Goal: Find specific page/section: Find specific page/section

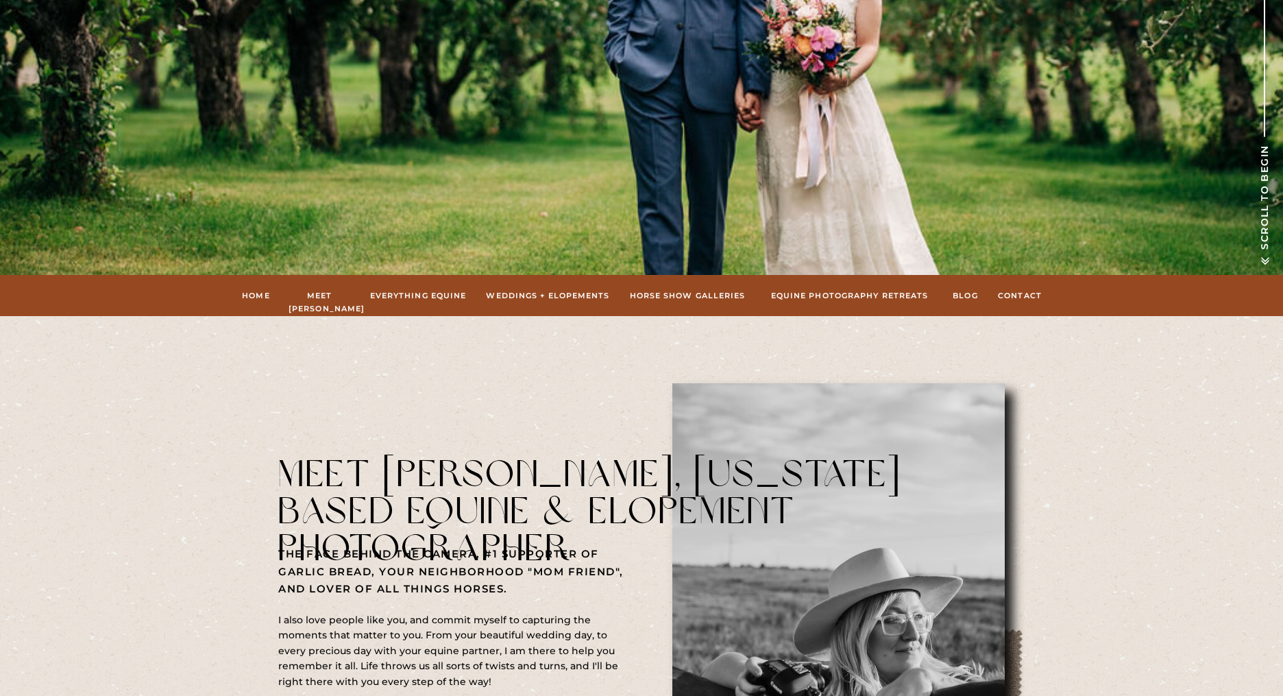
scroll to position [471, 0]
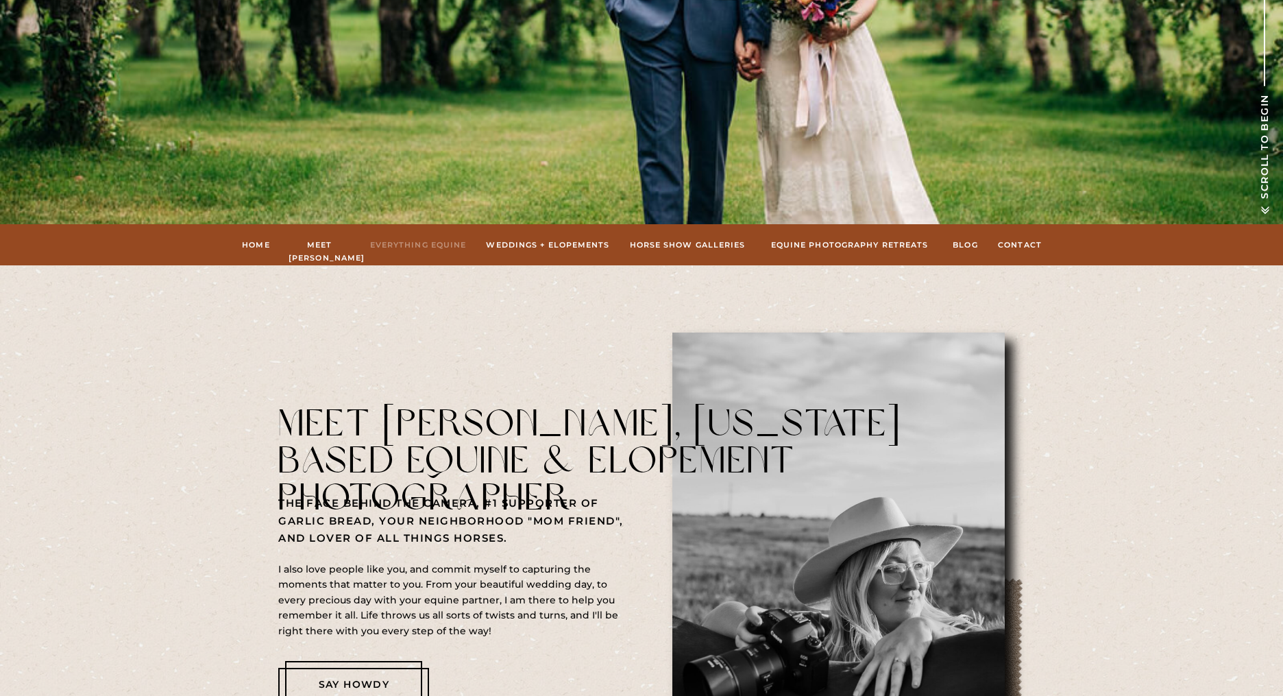
click at [456, 246] on nav "Everything Equine" at bounding box center [418, 244] width 100 height 12
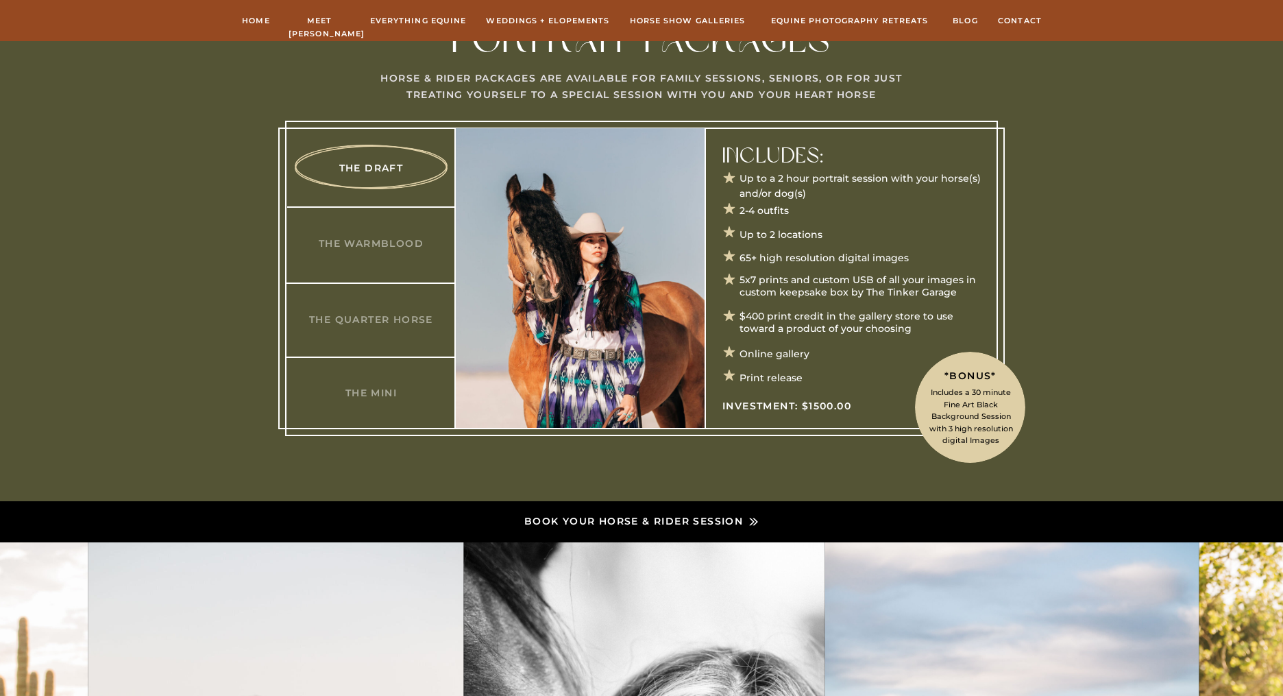
scroll to position [598, 0]
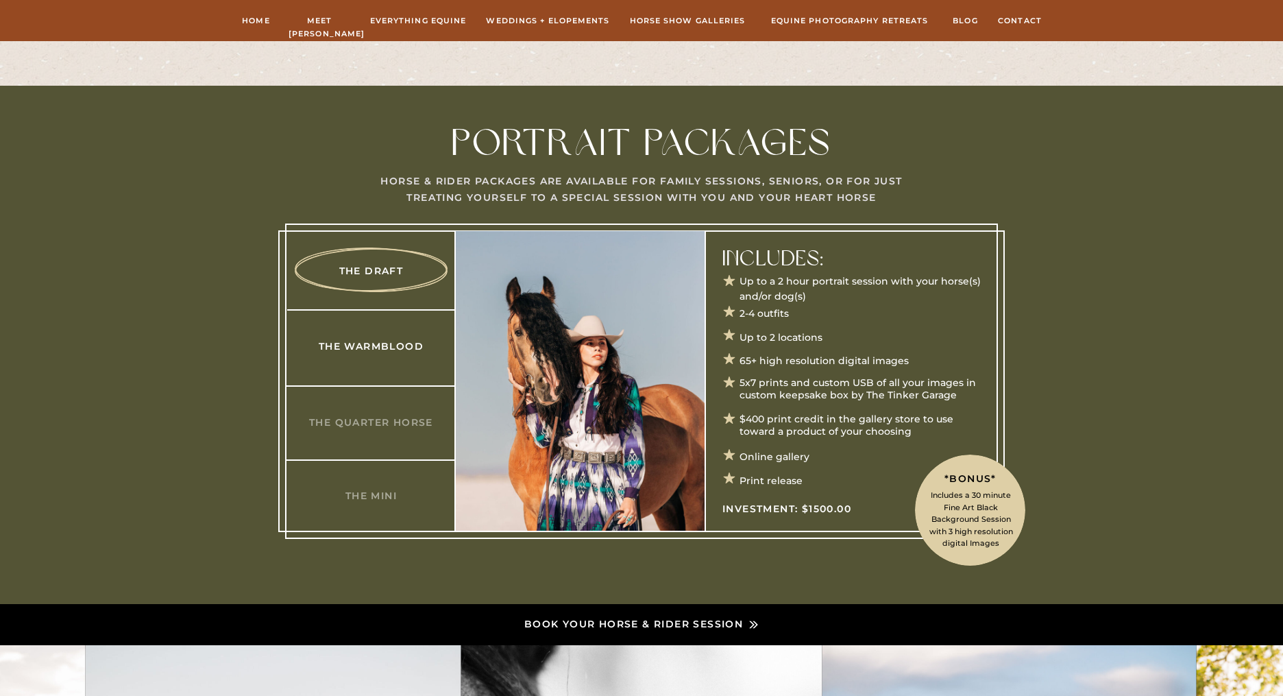
click at [374, 347] on h3 "The Warmblood" at bounding box center [371, 346] width 132 height 14
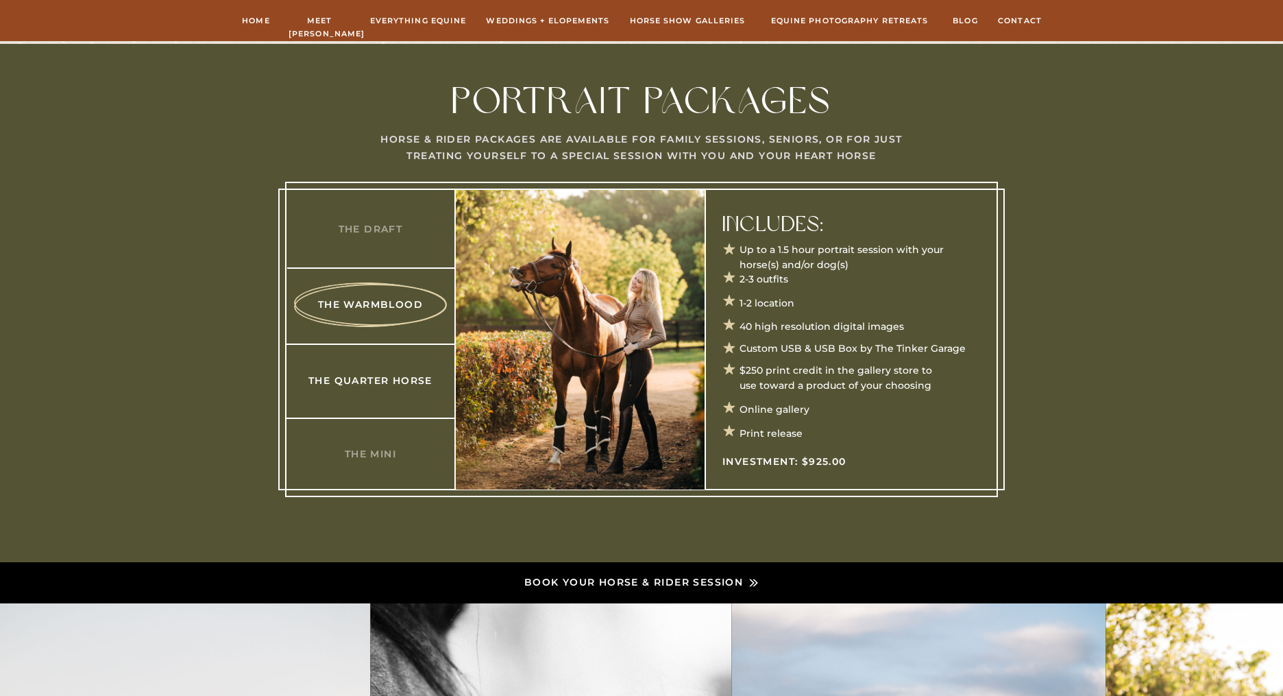
scroll to position [642, 0]
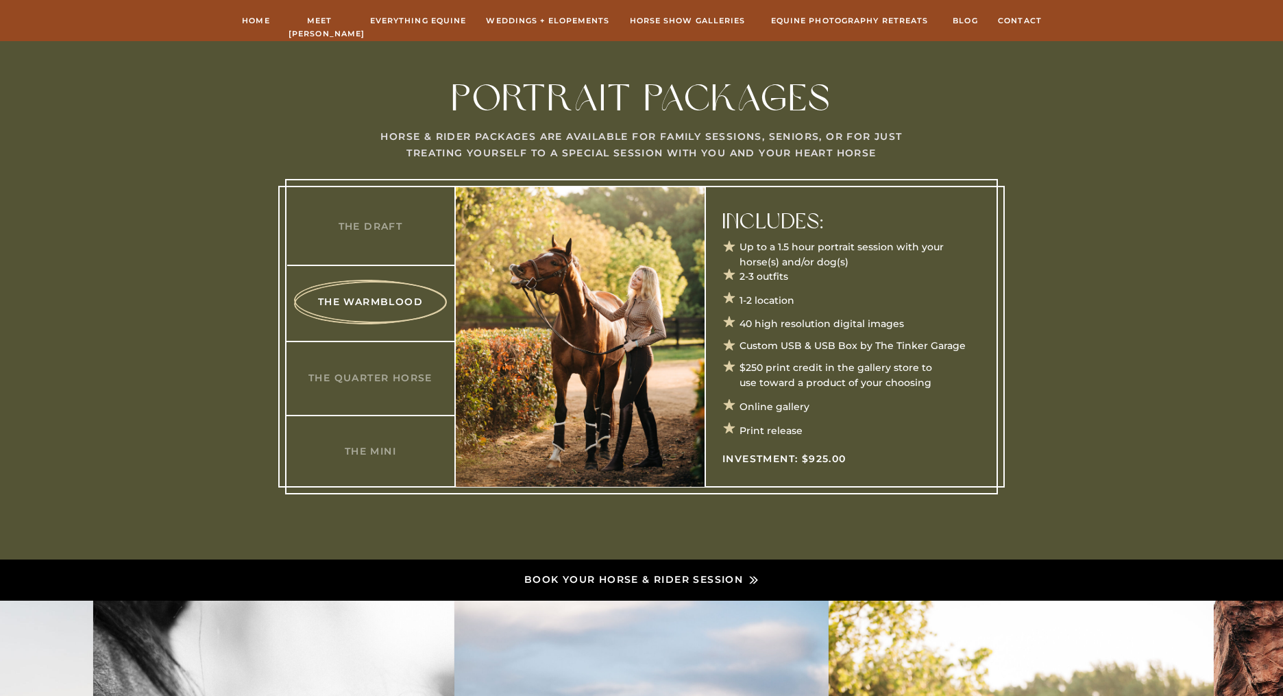
click at [368, 238] on div at bounding box center [641, 336] width 713 height 315
click at [370, 230] on h3 "The Draft" at bounding box center [370, 226] width 132 height 14
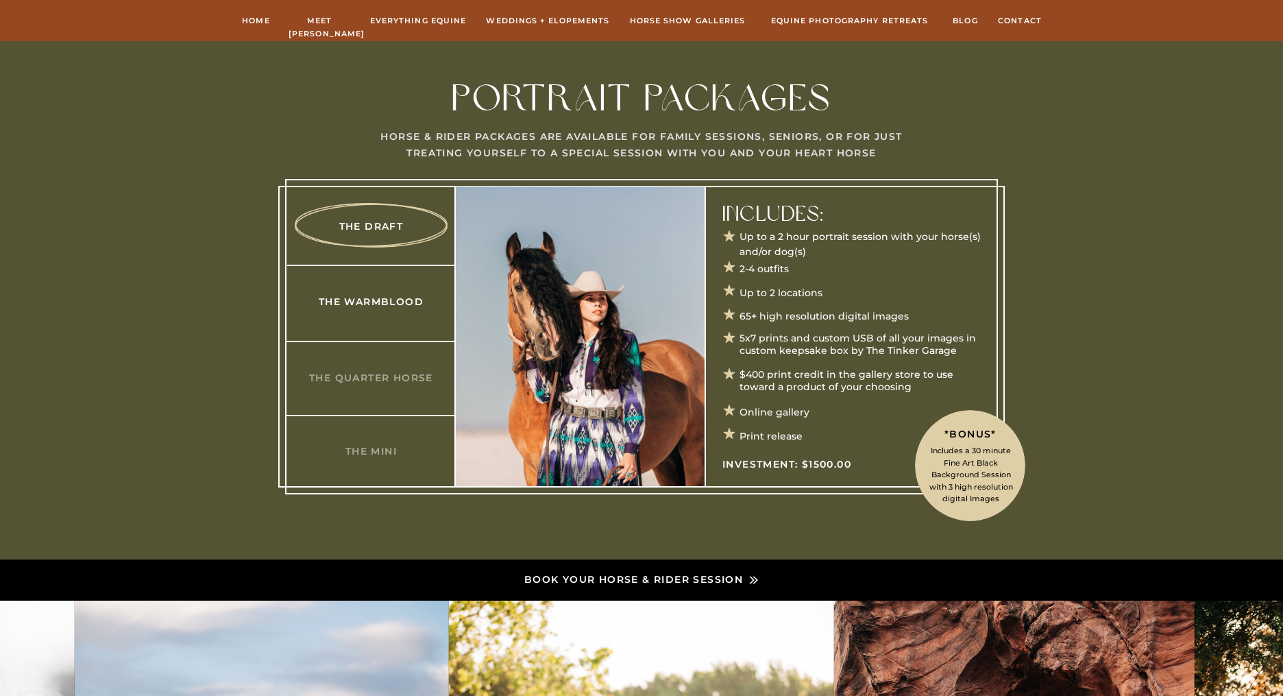
click at [381, 303] on h3 "The Warmblood" at bounding box center [371, 301] width 132 height 14
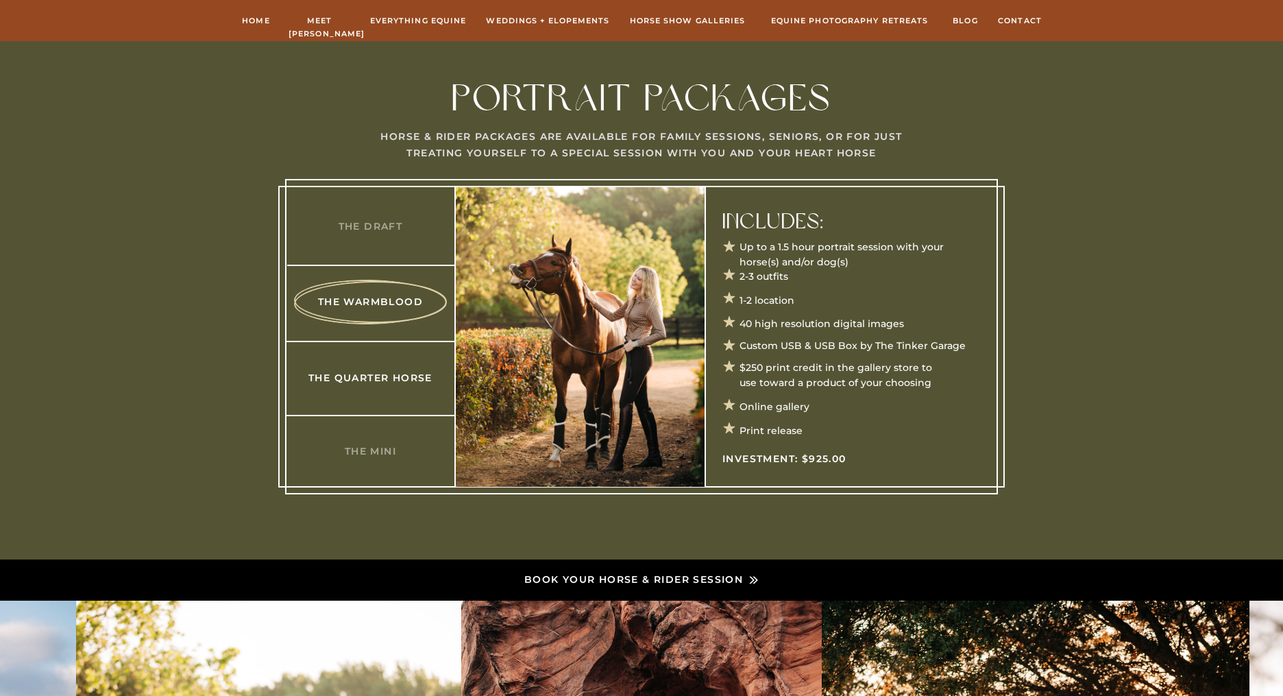
click at [397, 374] on h3 "The Quarter Horse" at bounding box center [370, 377] width 132 height 14
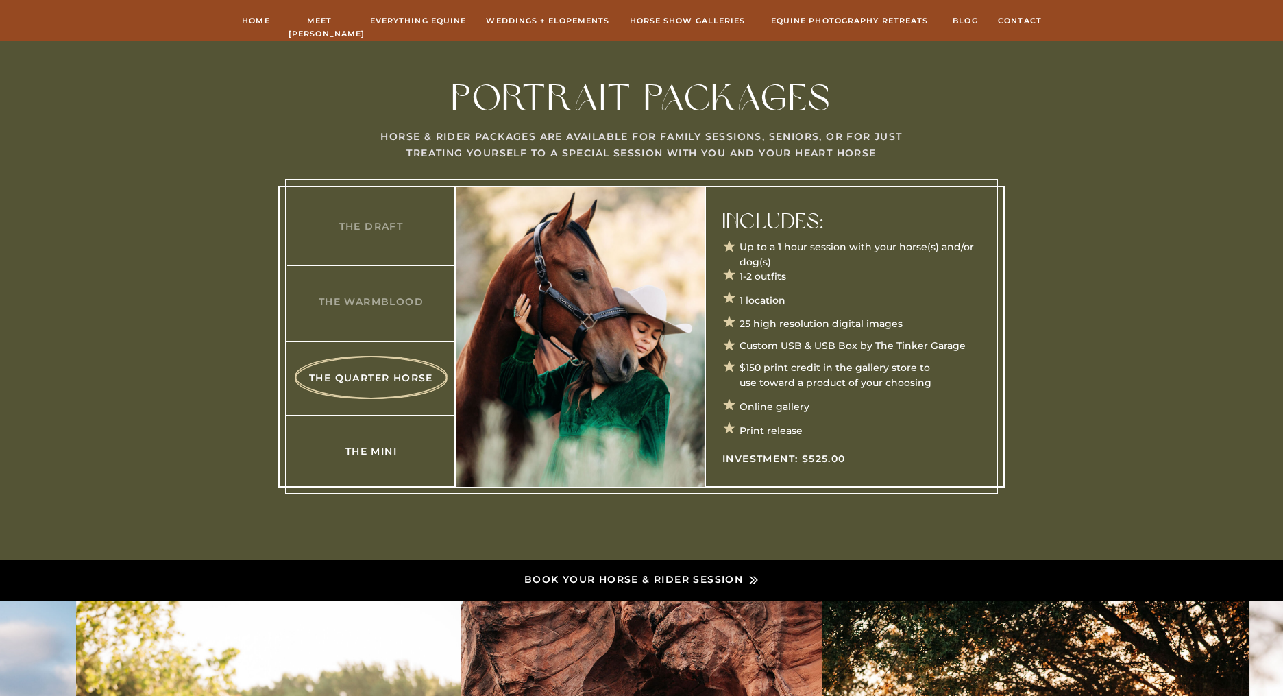
click at [389, 452] on h3 "The Mini" at bounding box center [371, 450] width 132 height 14
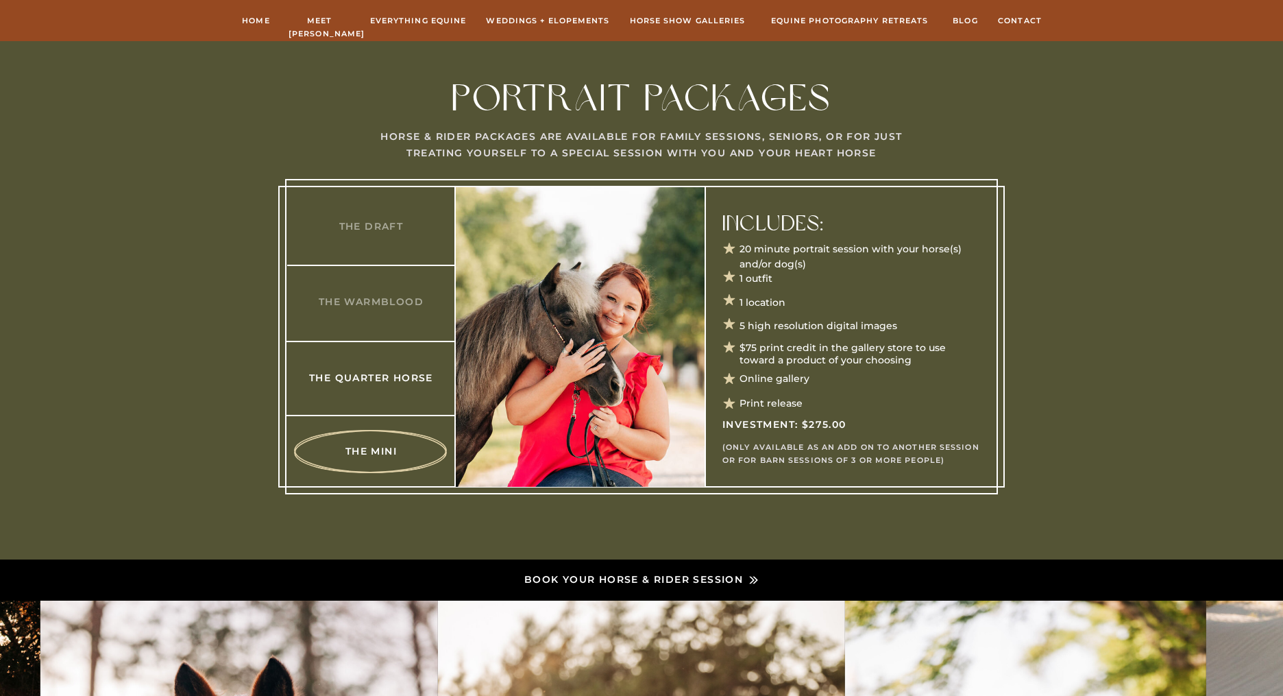
click at [395, 374] on h3 "The Quarter Horse" at bounding box center [371, 377] width 132 height 14
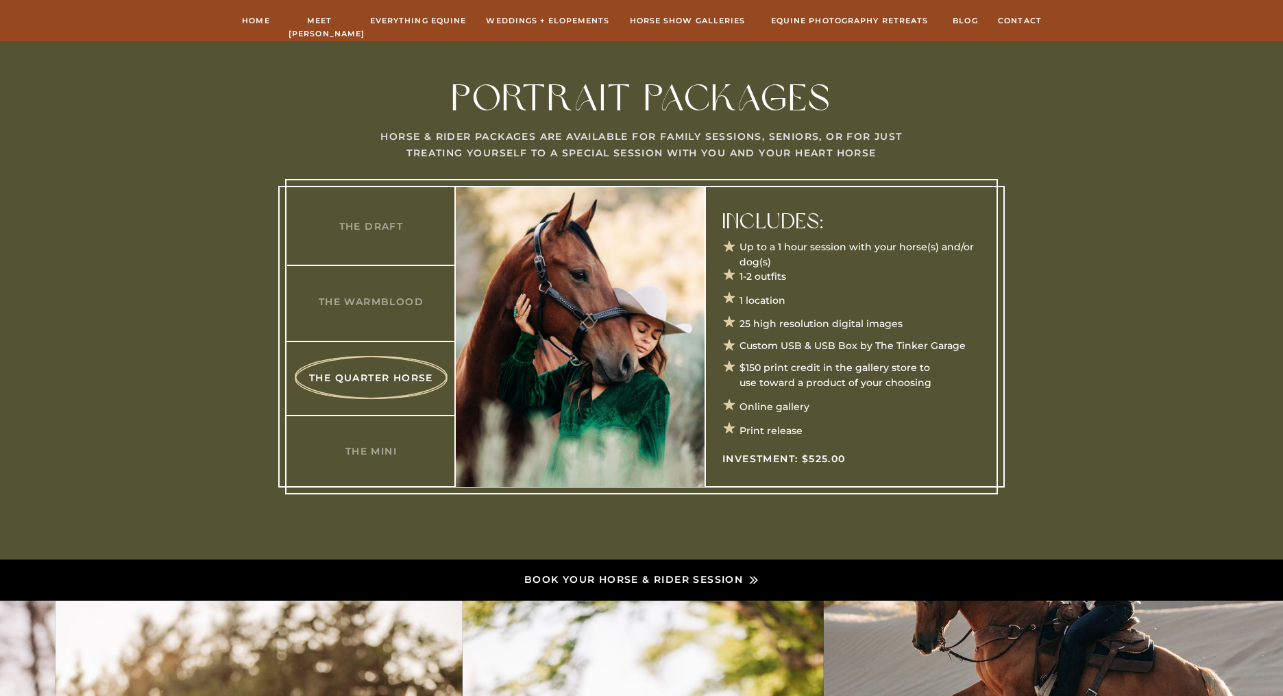
click at [382, 312] on div at bounding box center [641, 336] width 713 height 315
click at [384, 297] on h3 "The Warmblood" at bounding box center [371, 301] width 132 height 14
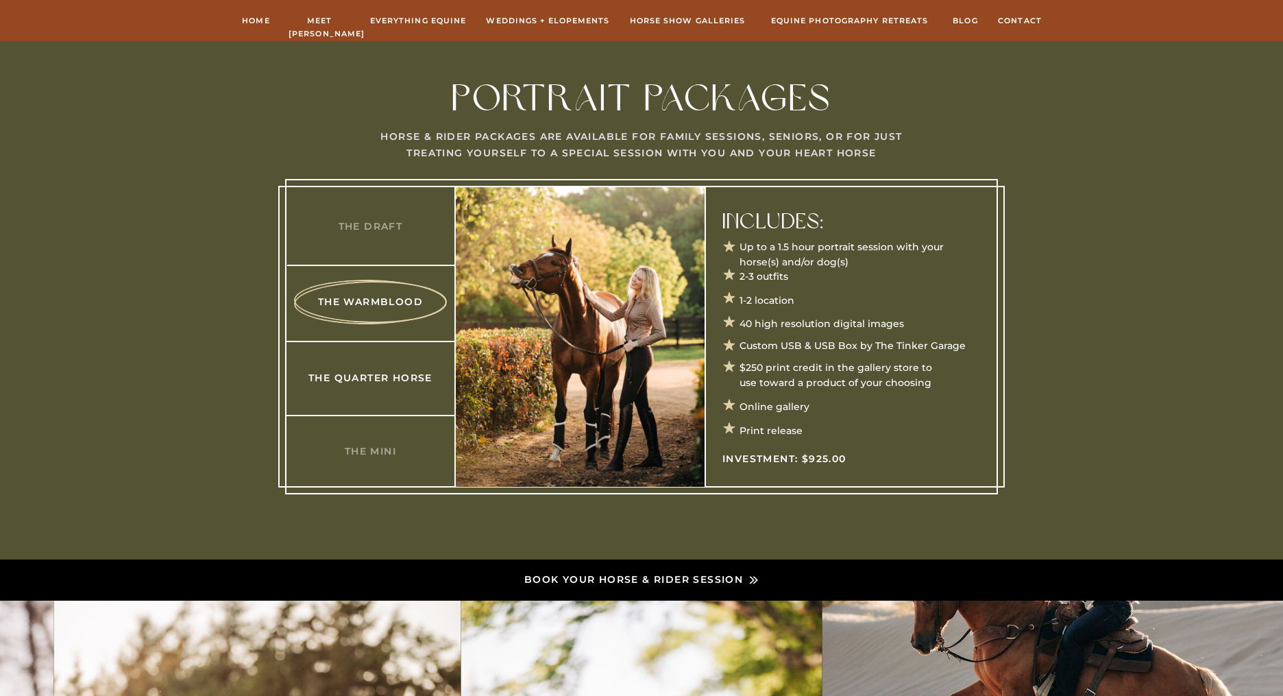
click at [390, 373] on h3 "The Quarter Horse" at bounding box center [370, 377] width 132 height 14
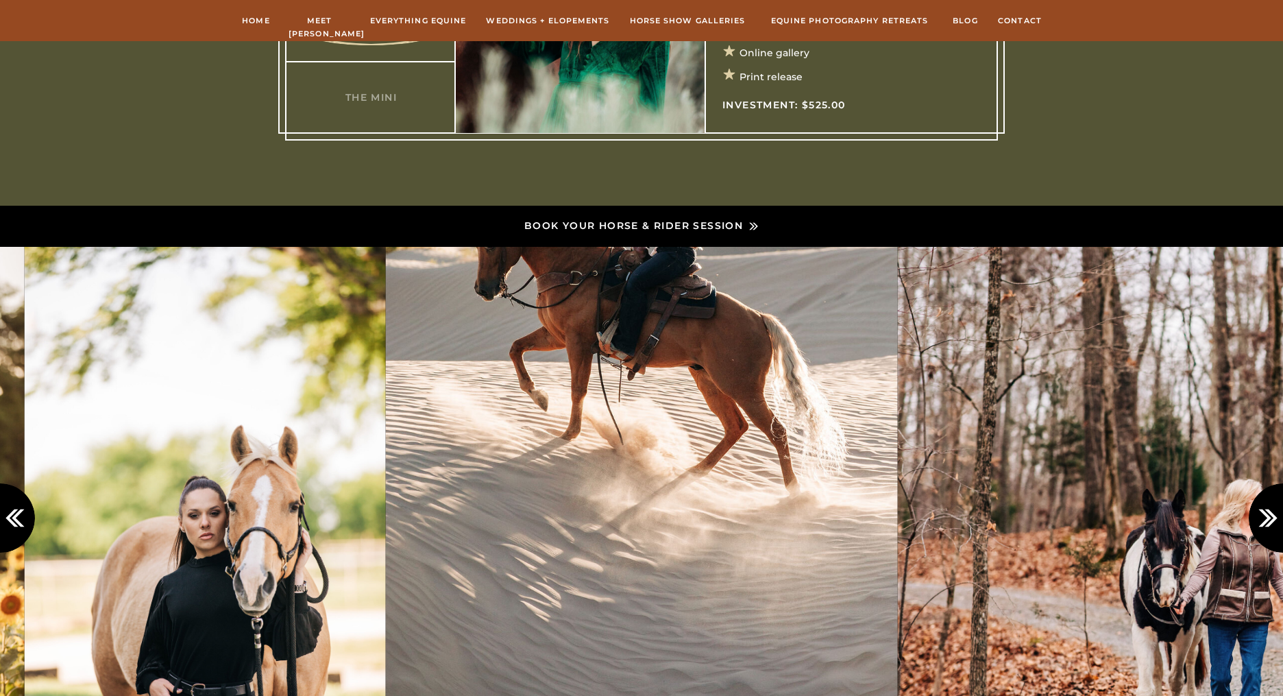
scroll to position [1094, 0]
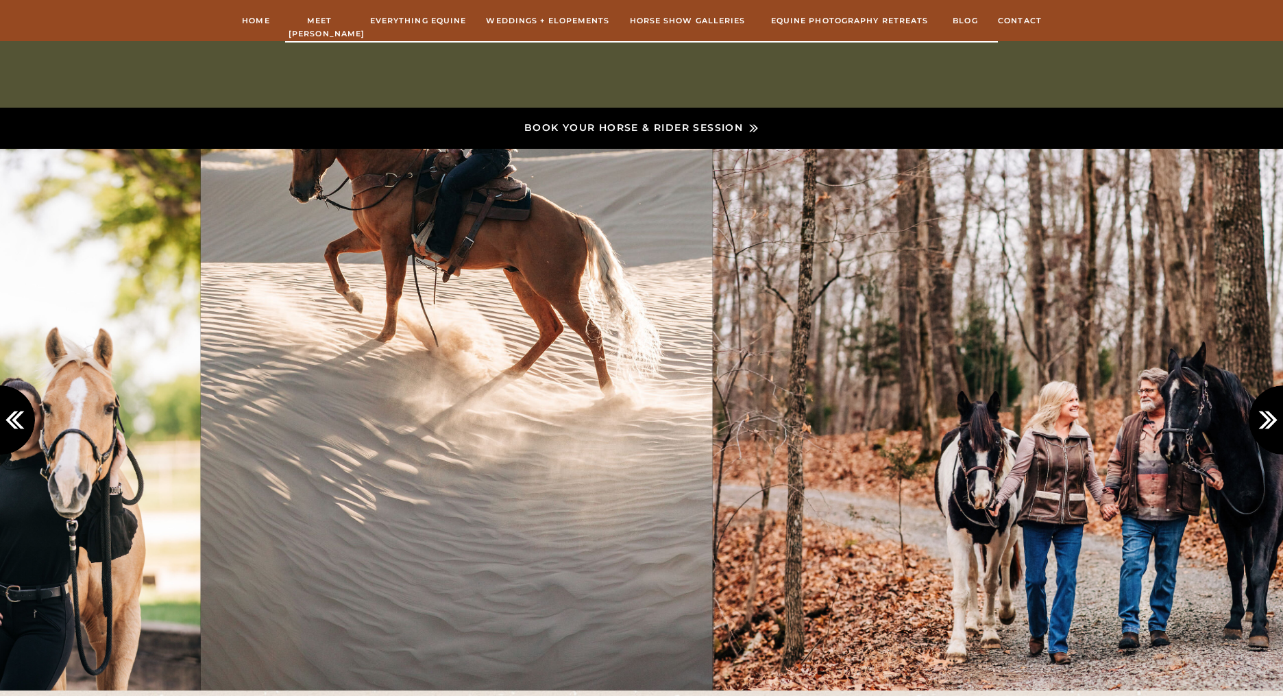
click at [235, 363] on img at bounding box center [457, 419] width 512 height 541
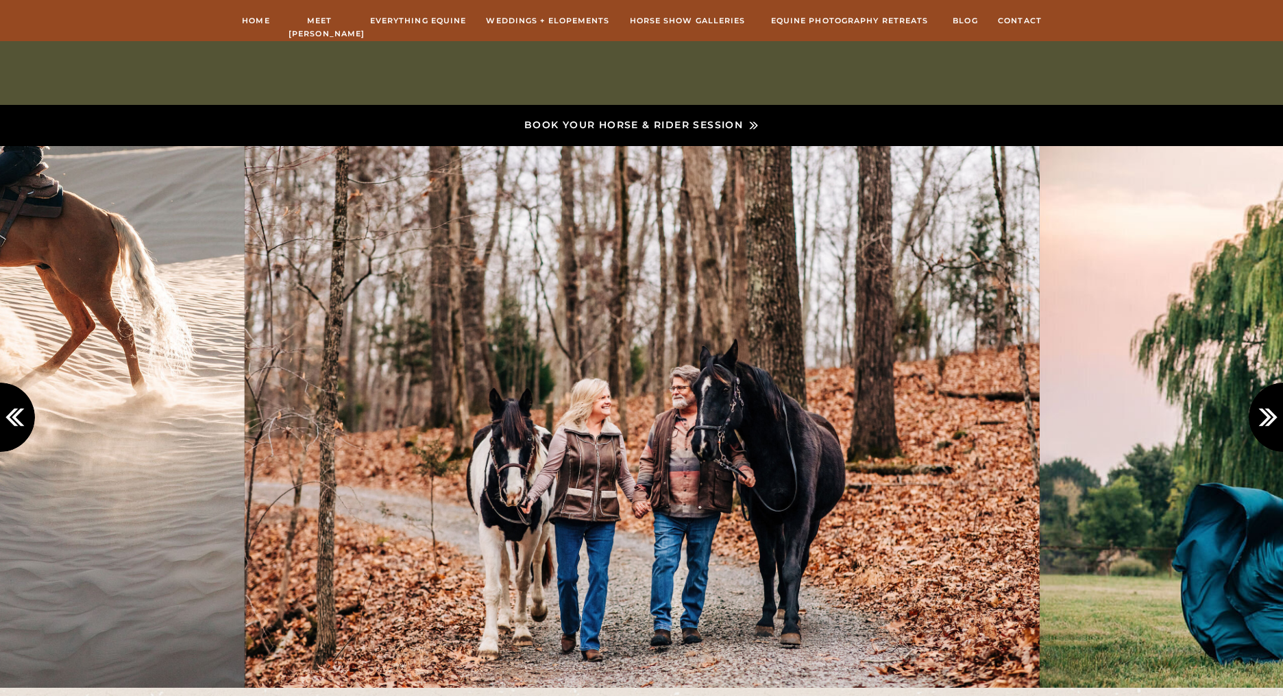
scroll to position [1344, 0]
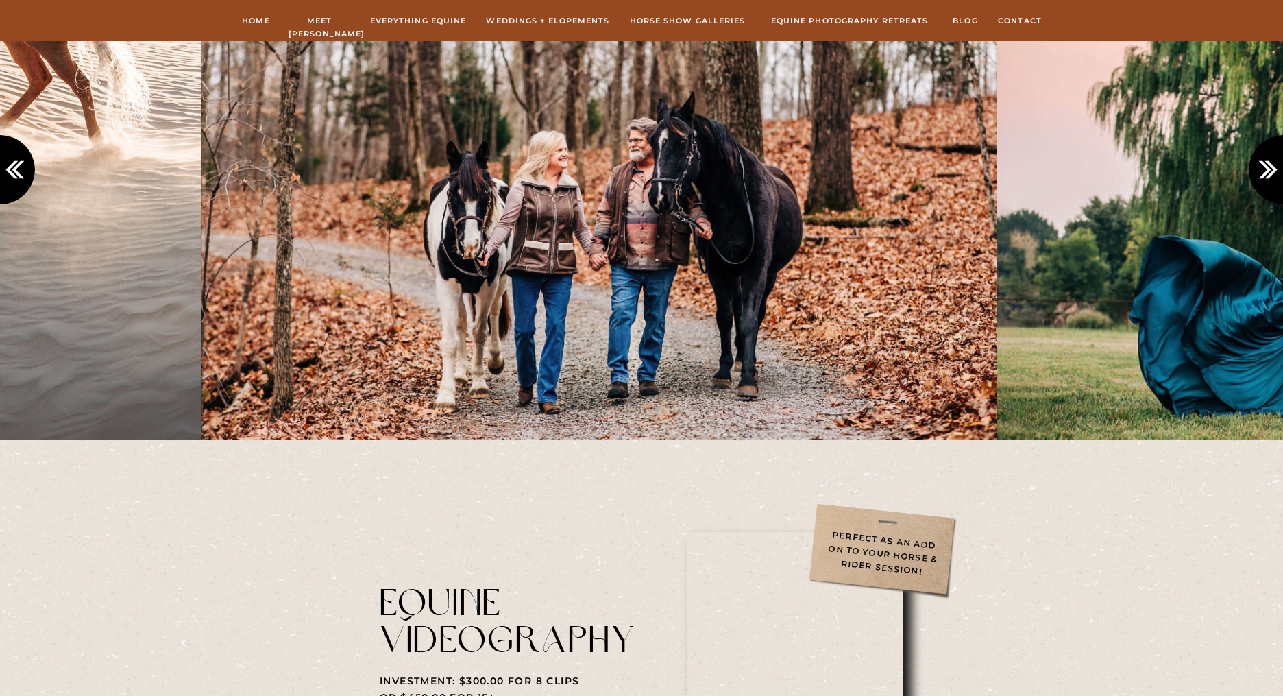
click at [560, 378] on img at bounding box center [598, 169] width 795 height 541
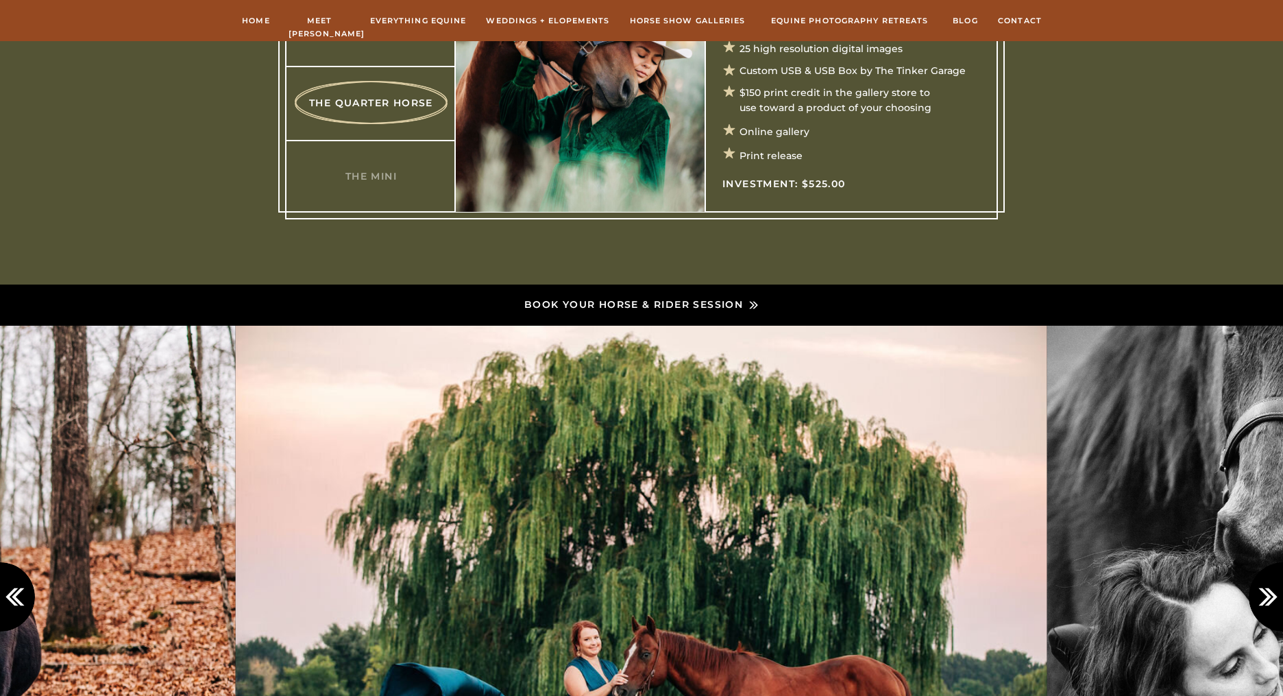
click at [405, 173] on h3 "The Mini" at bounding box center [371, 176] width 132 height 14
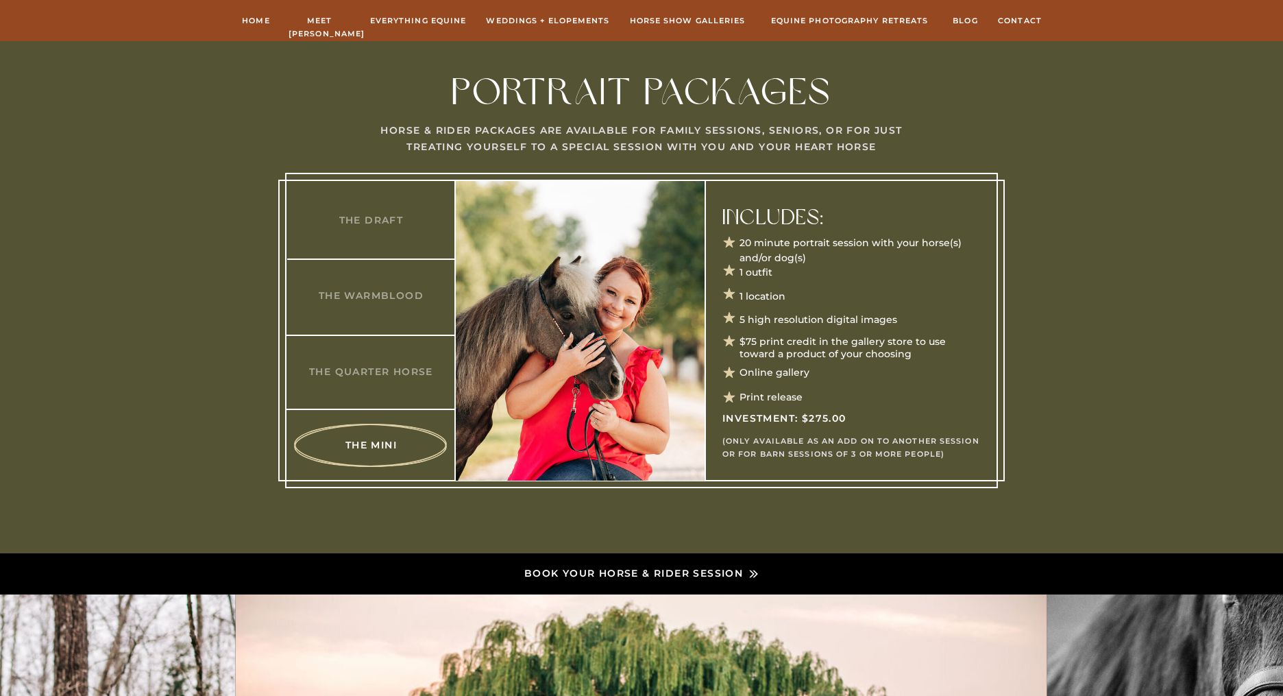
scroll to position [642, 0]
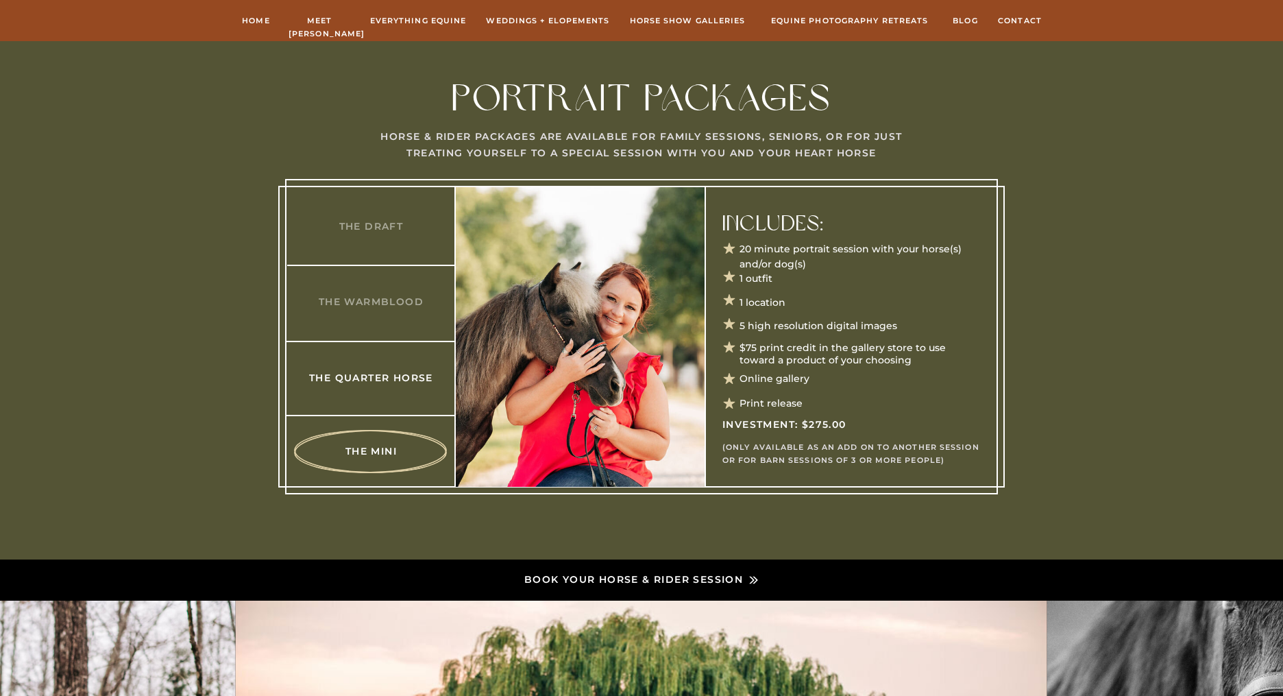
click at [415, 371] on h3 "The Quarter Horse" at bounding box center [371, 377] width 132 height 14
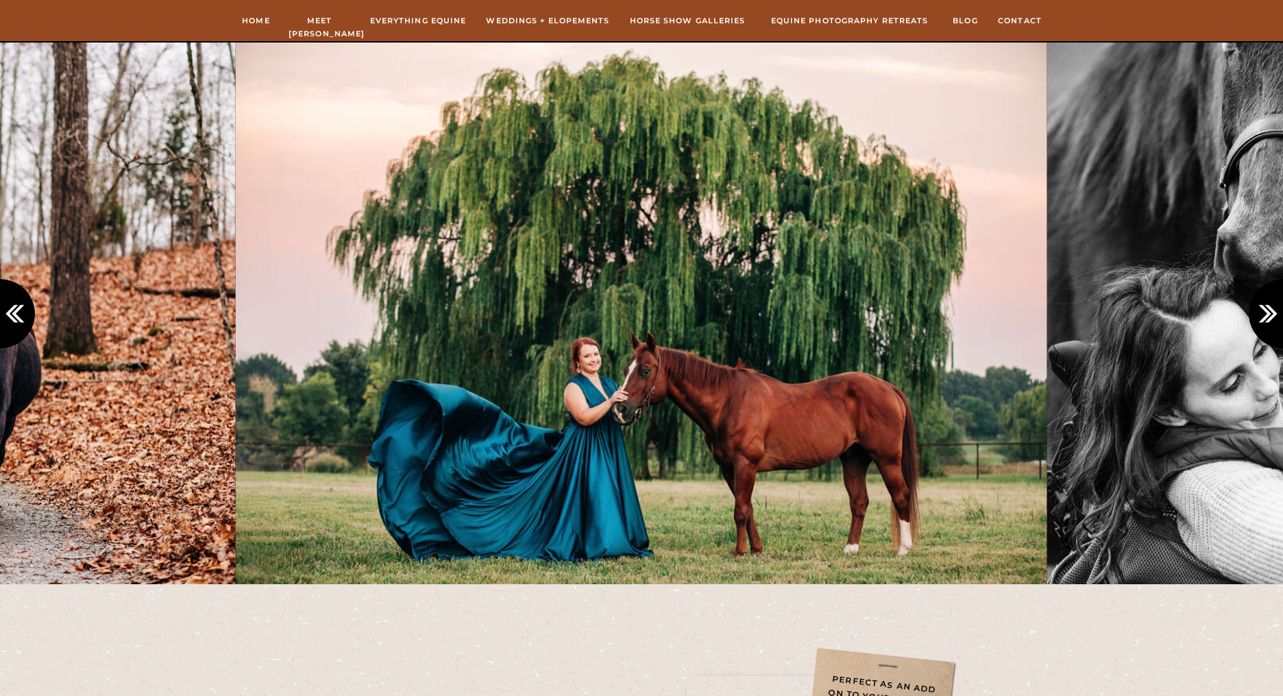
scroll to position [1322, 0]
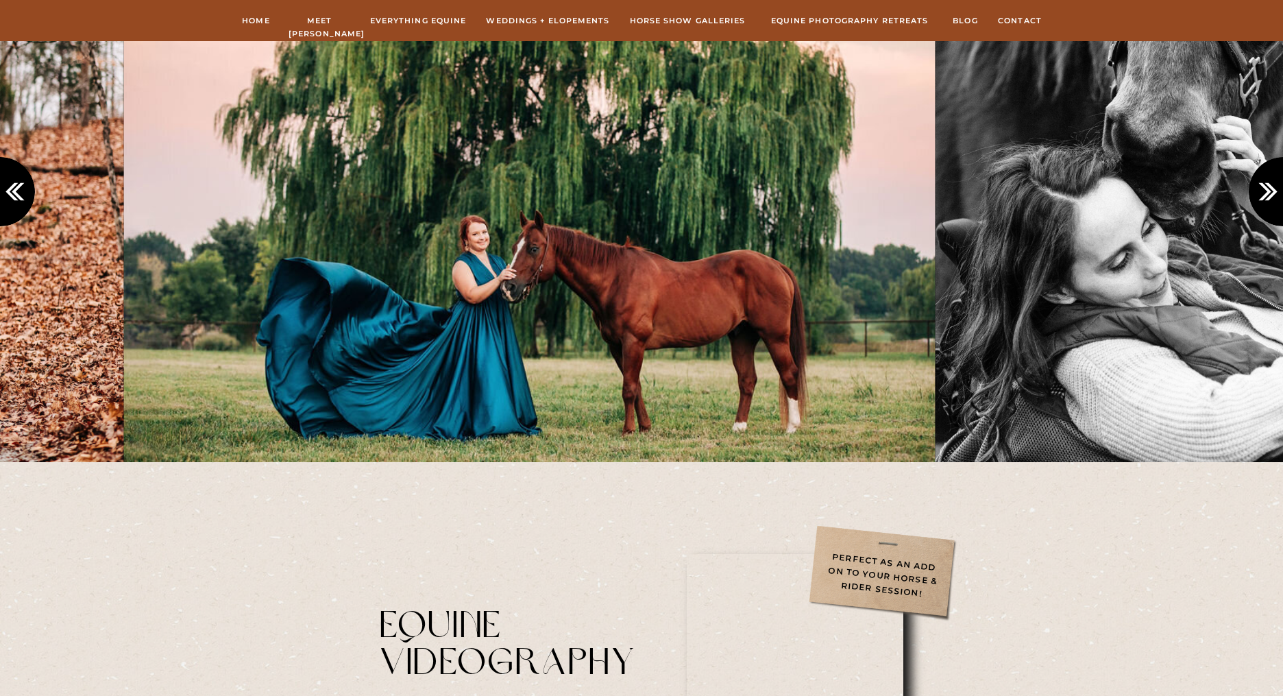
click at [393, 345] on img at bounding box center [529, 191] width 811 height 541
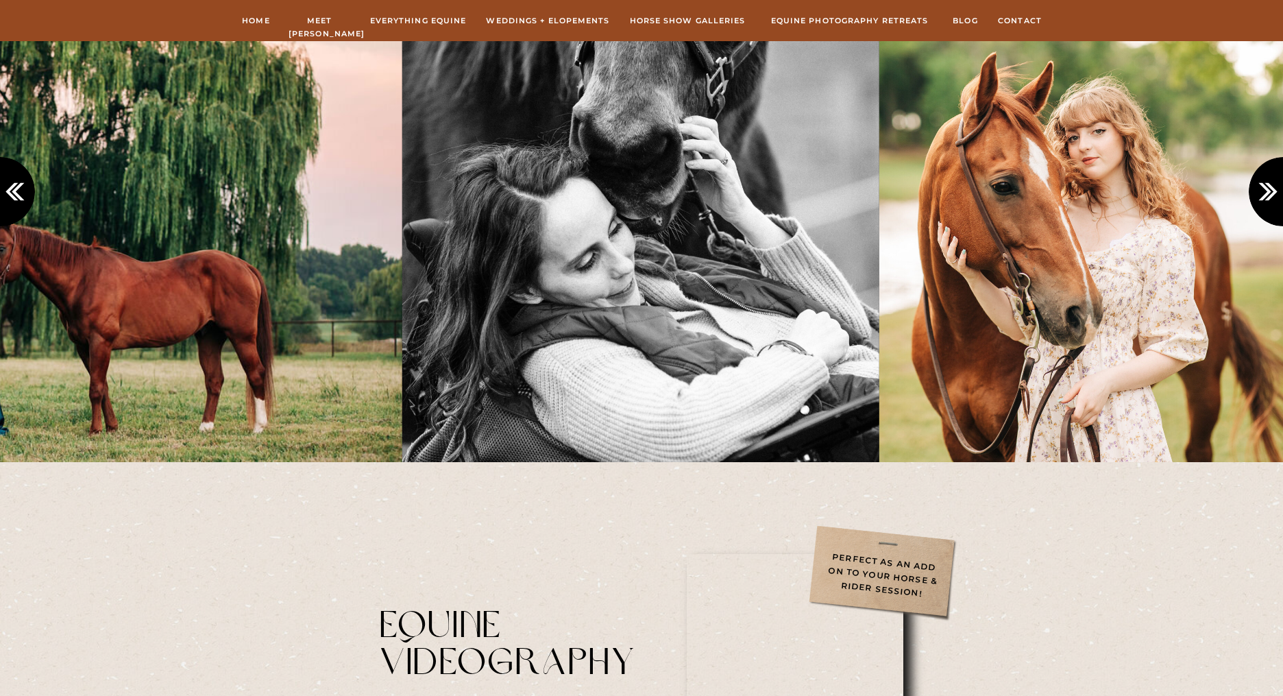
click at [516, 340] on img at bounding box center [640, 191] width 477 height 541
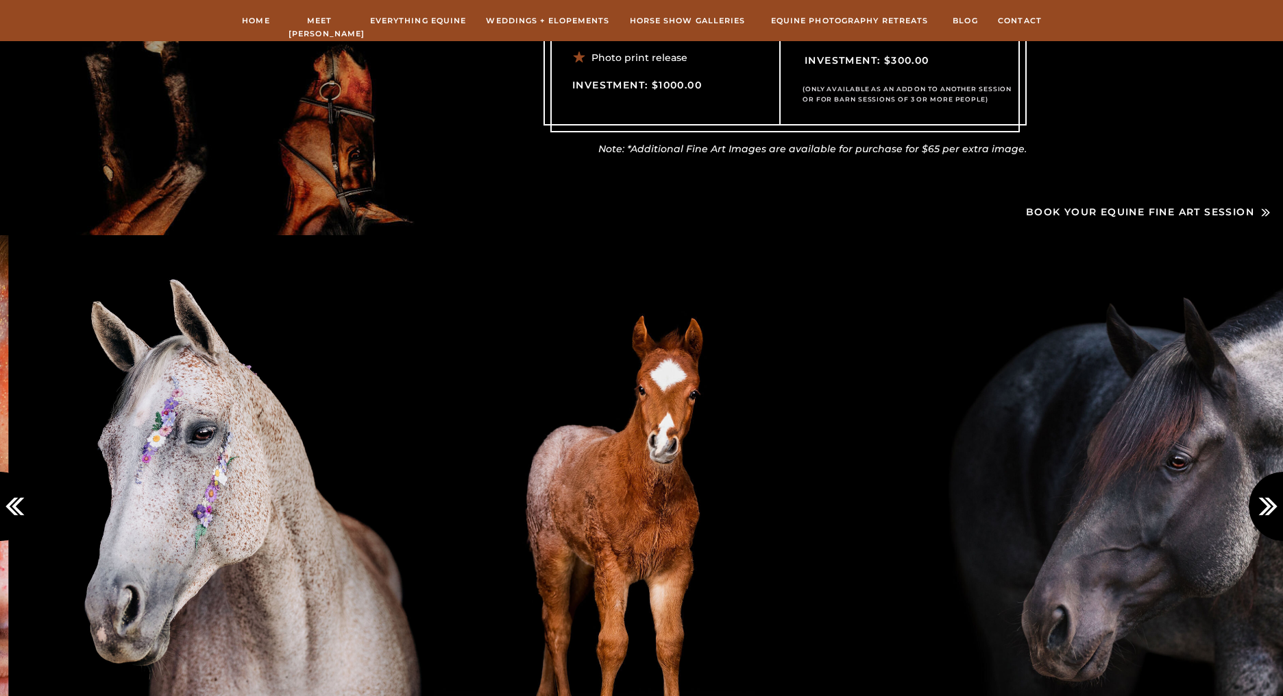
scroll to position [2797, 0]
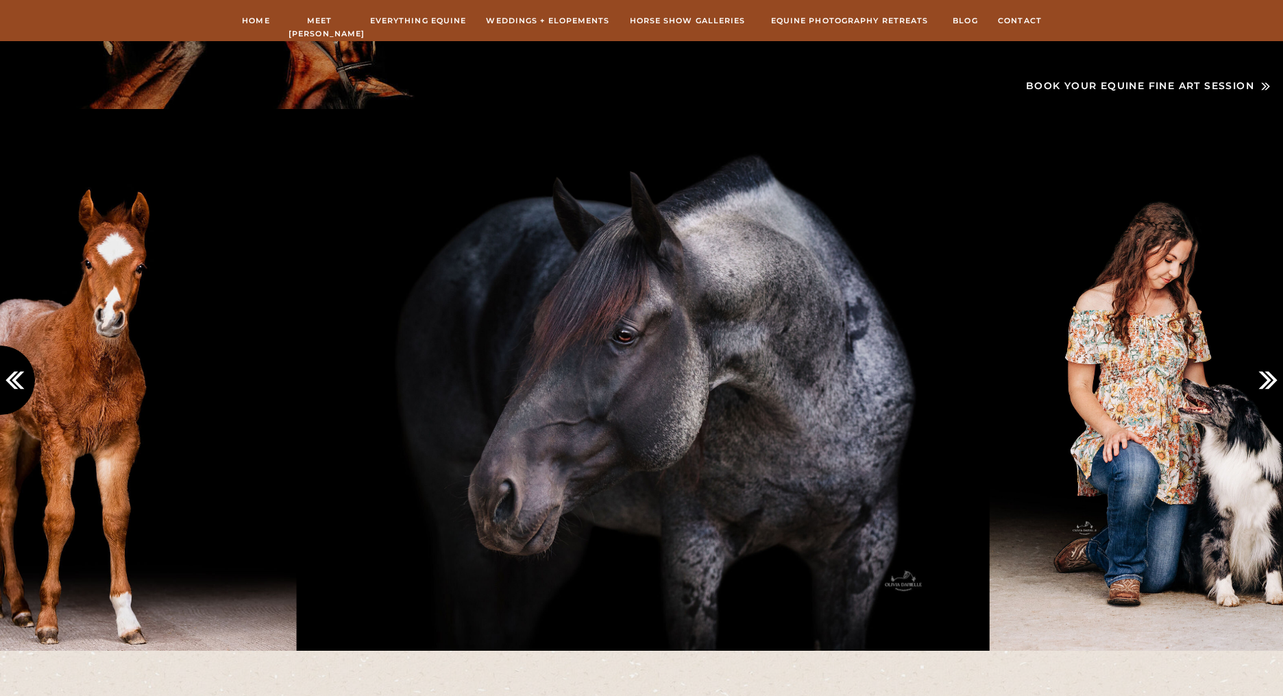
click at [352, 315] on img at bounding box center [643, 379] width 693 height 541
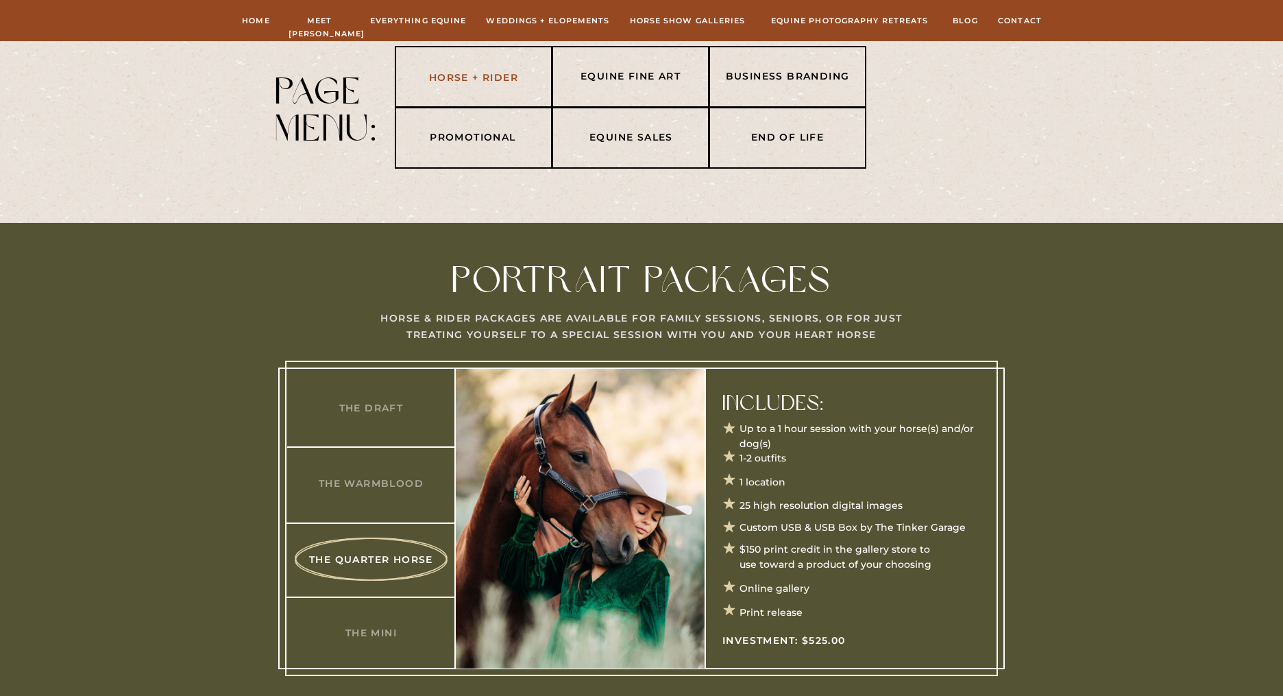
click at [479, 82] on nav "Horse + Rider" at bounding box center [473, 78] width 143 height 16
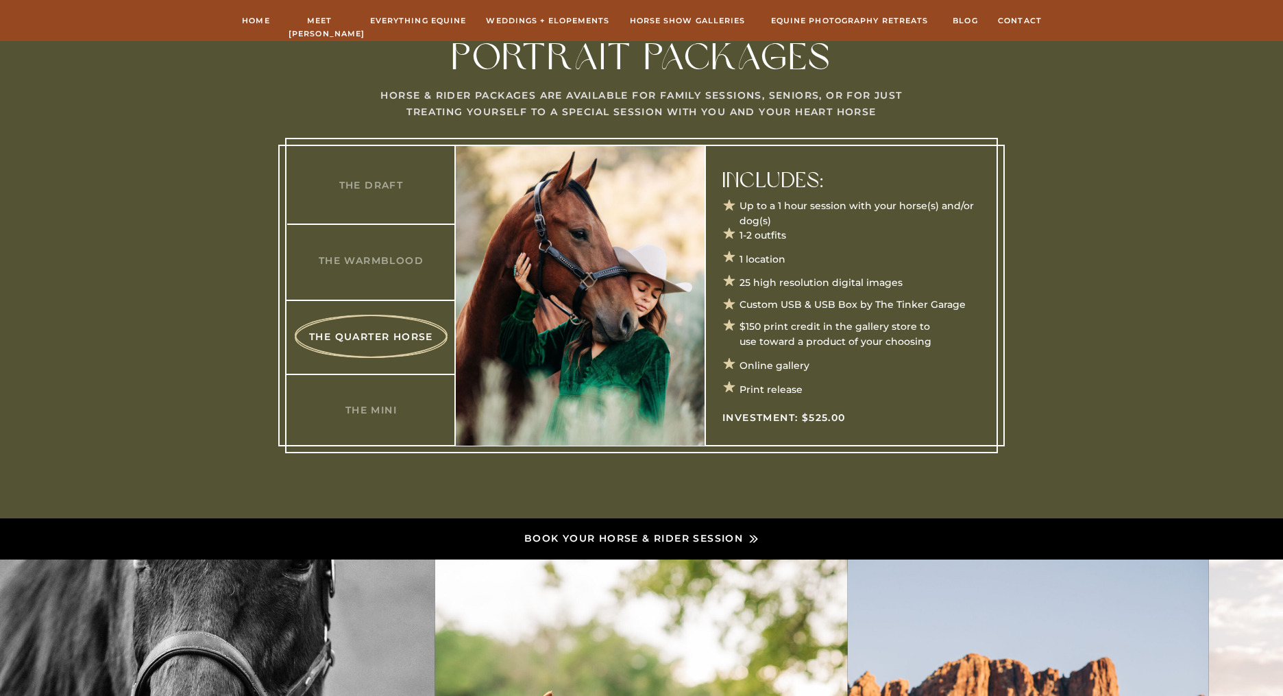
scroll to position [413, 0]
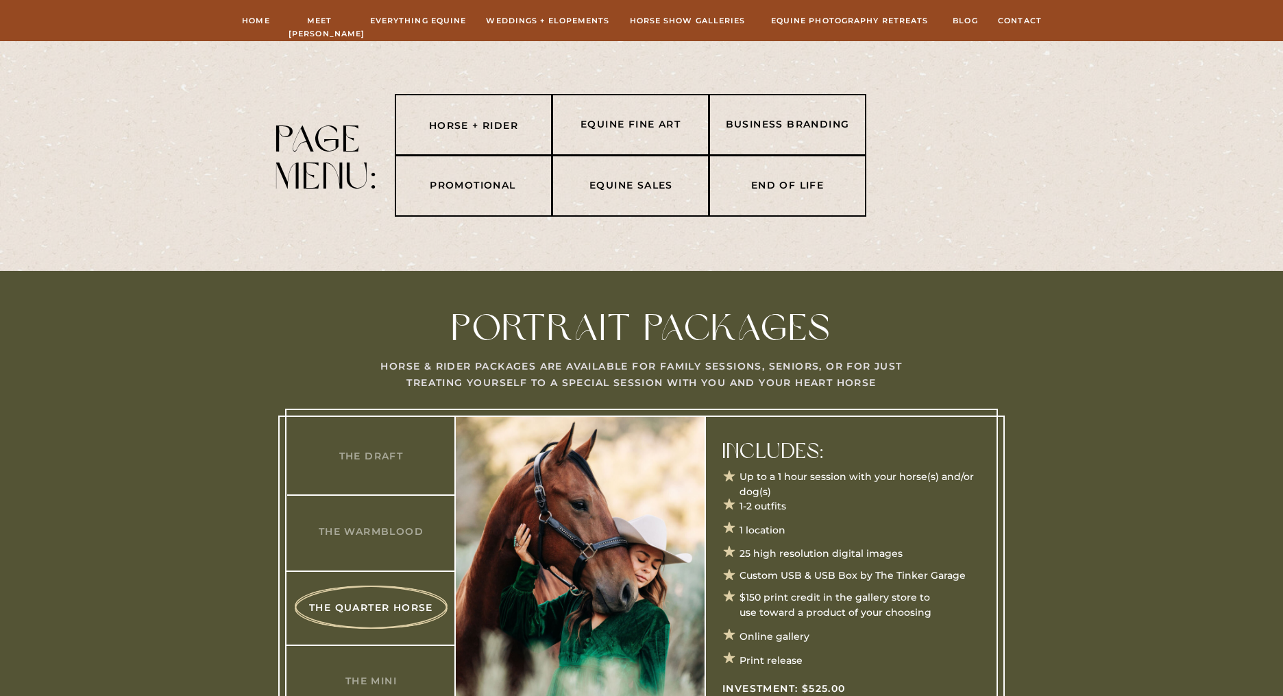
click at [648, 115] on div at bounding box center [631, 125] width 158 height 62
click at [648, 120] on nav "EQUINE FINE ART" at bounding box center [630, 124] width 143 height 16
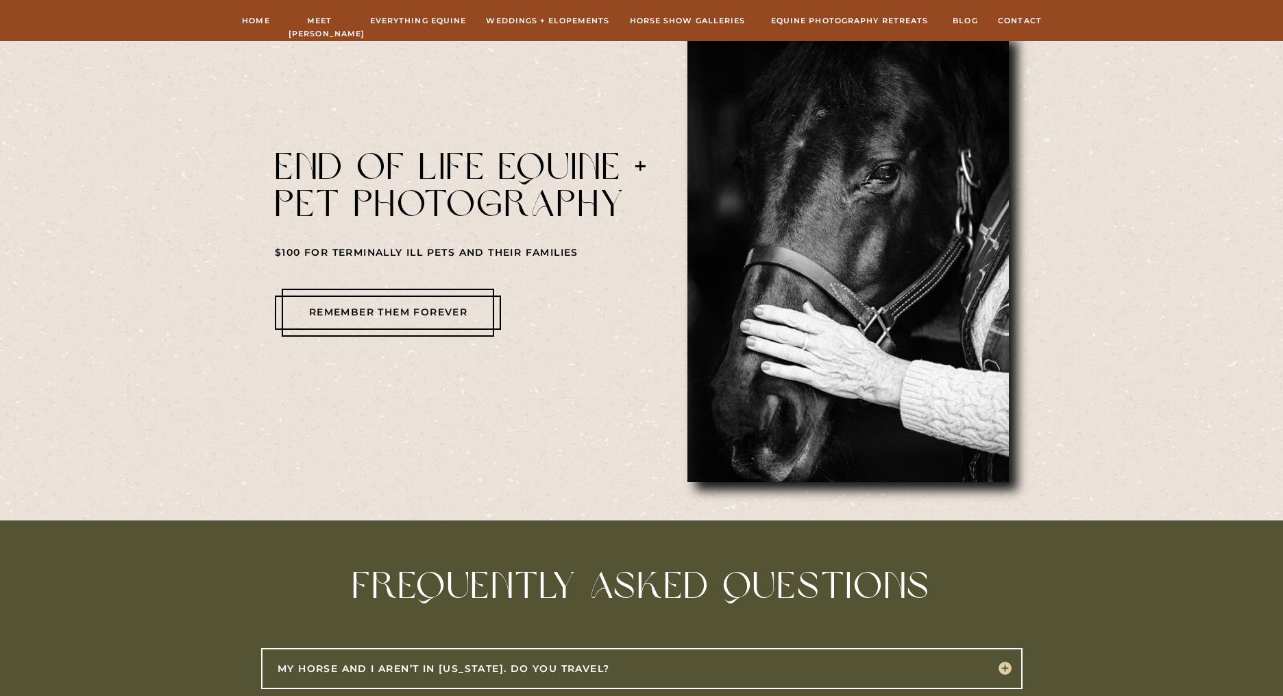
scroll to position [5439, 0]
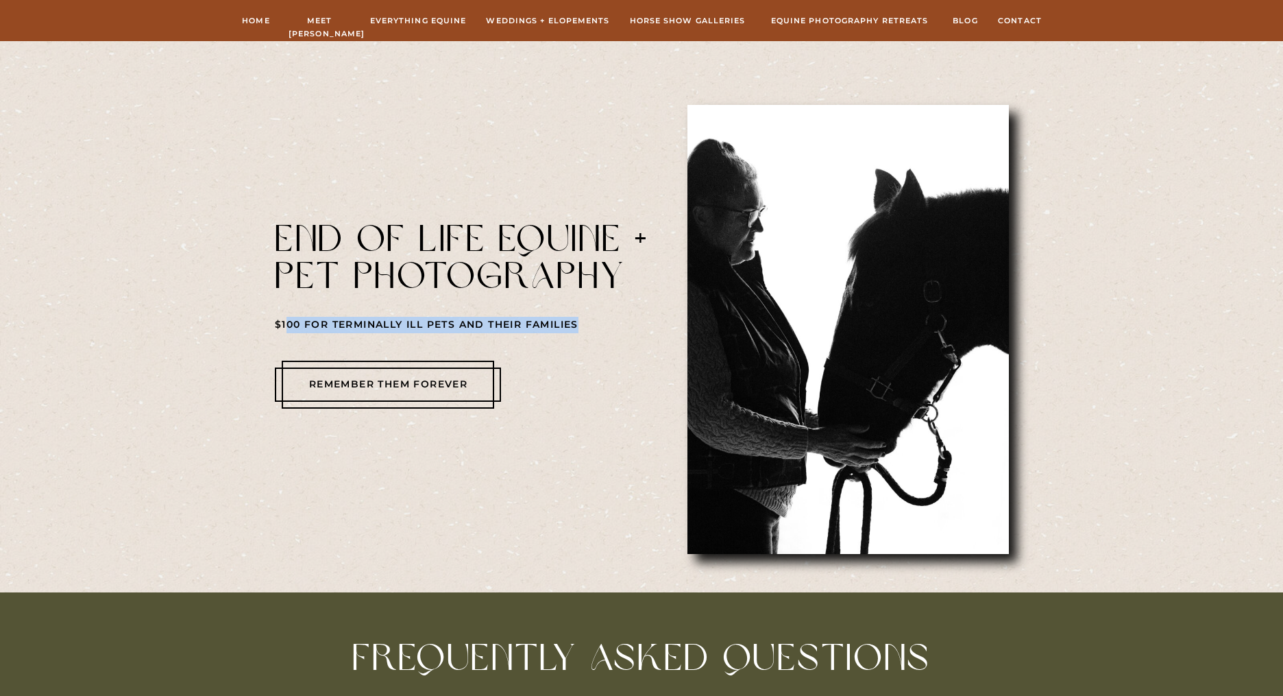
drag, startPoint x: 289, startPoint y: 326, endPoint x: 581, endPoint y: 322, distance: 292.0
click at [581, 322] on h3 "$100 for terminally ill pets and their families" at bounding box center [463, 323] width 377 height 13
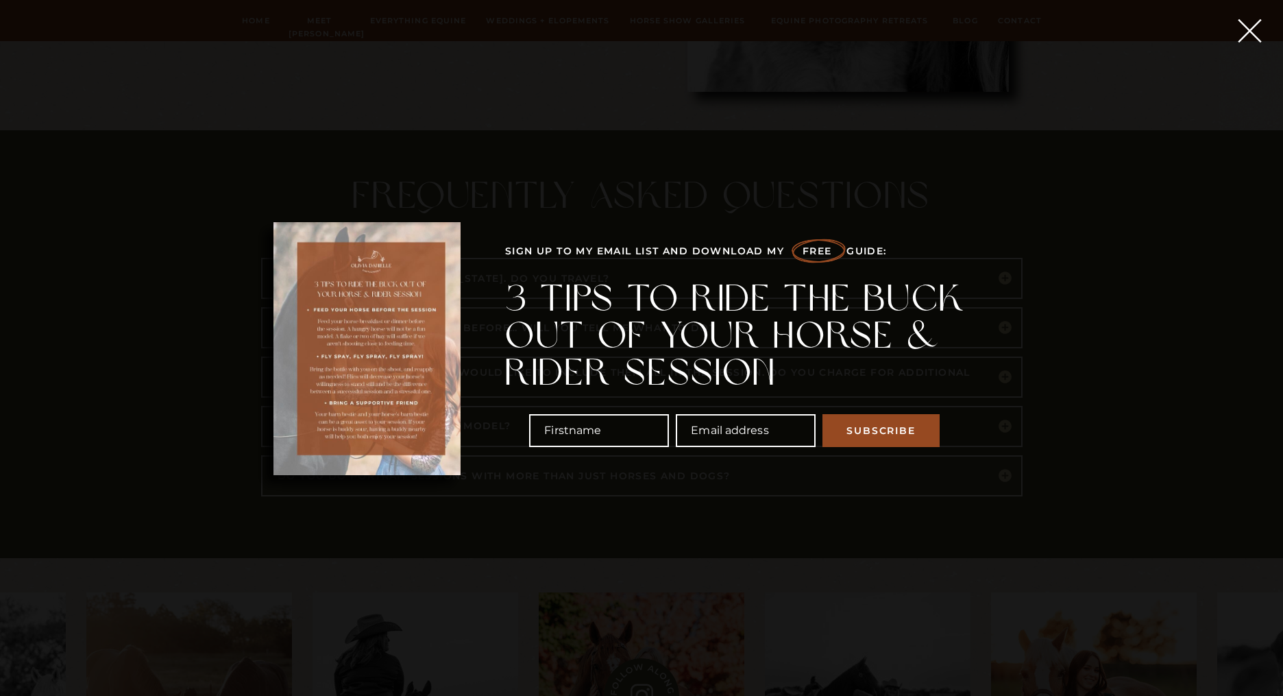
scroll to position [5739, 0]
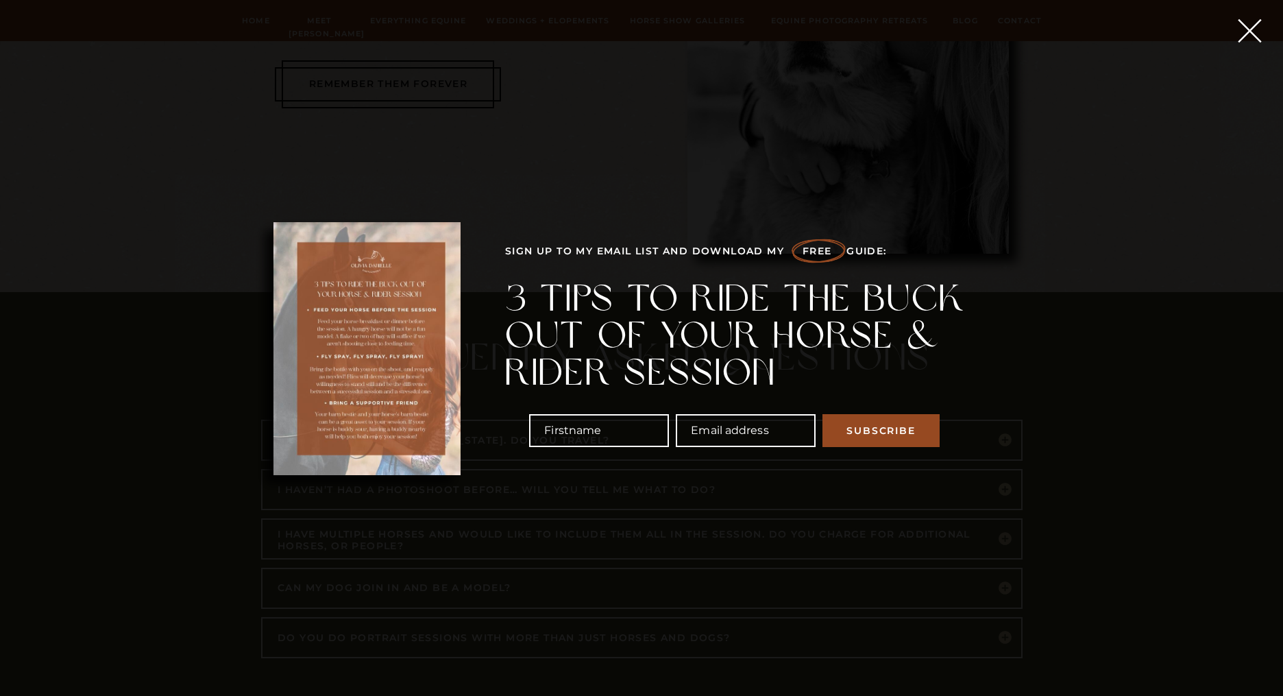
click at [1251, 30] on icon at bounding box center [1249, 30] width 40 height 40
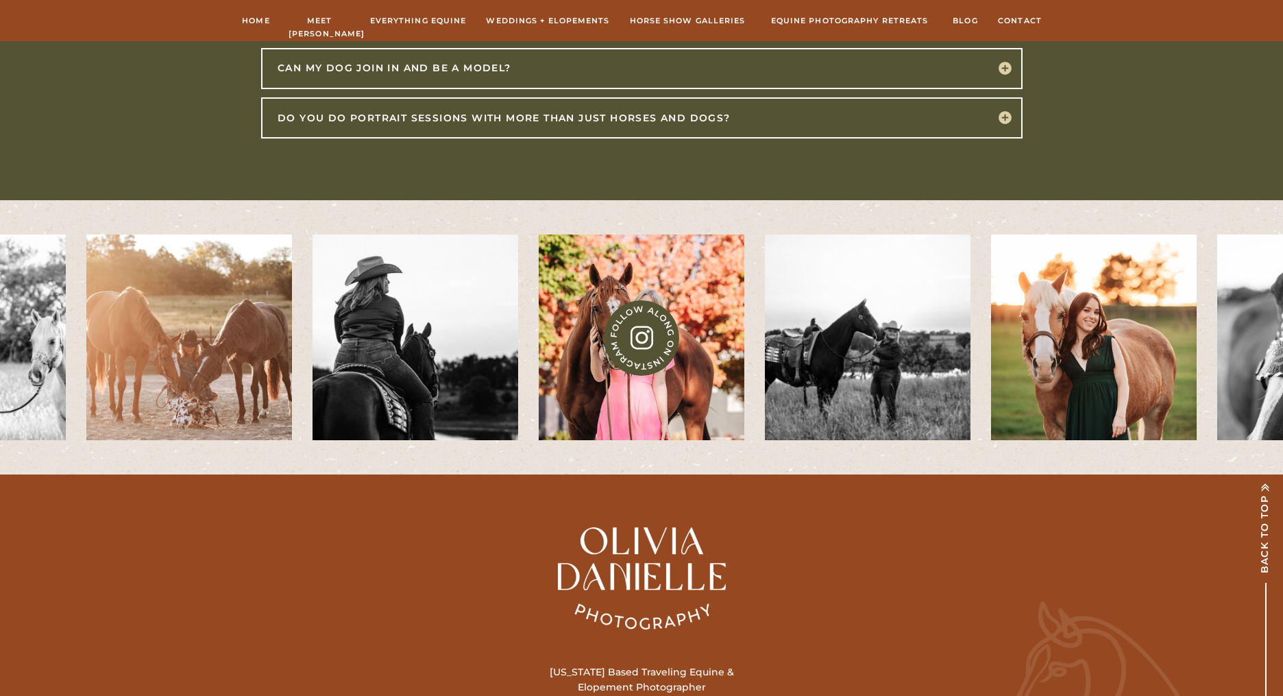
scroll to position [6231, 0]
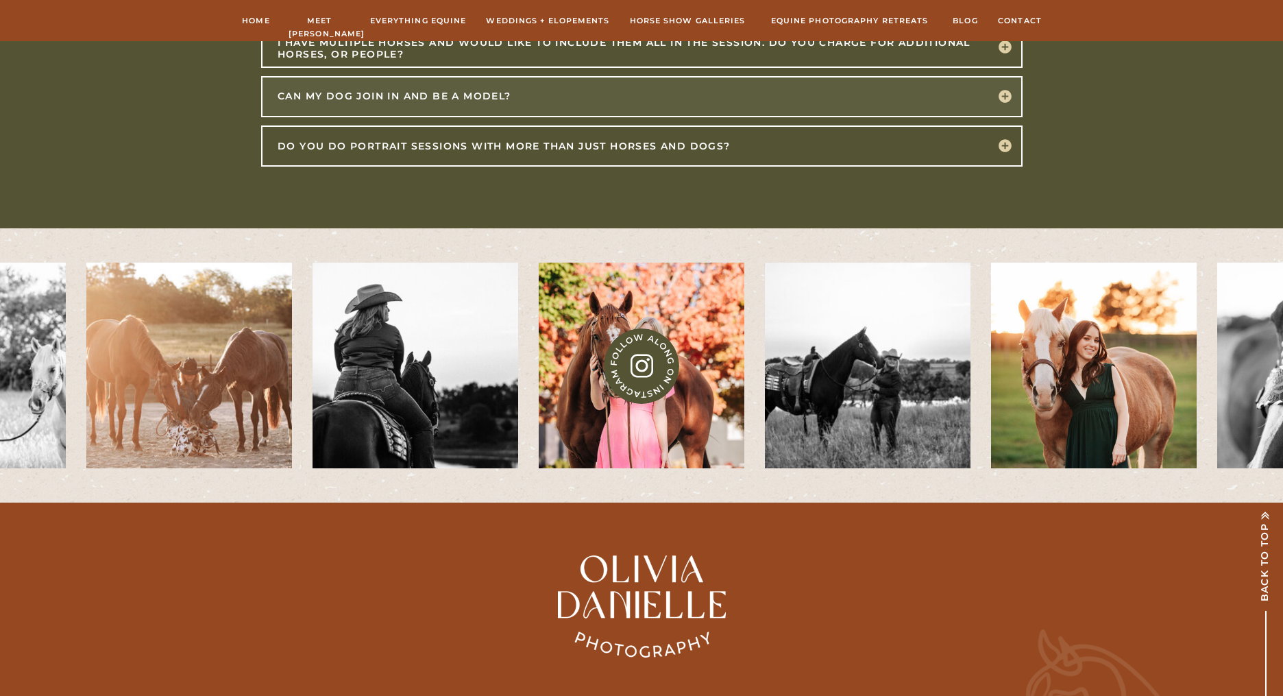
click at [491, 105] on div at bounding box center [641, 96] width 761 height 41
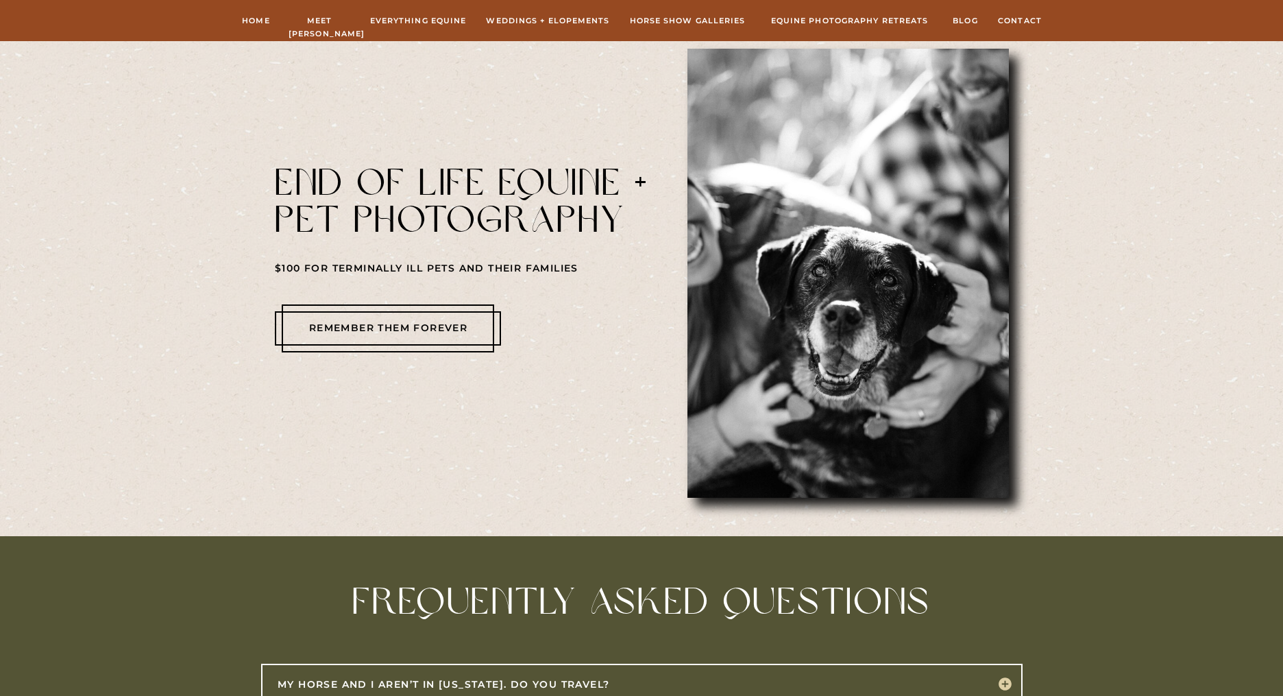
scroll to position [5366, 0]
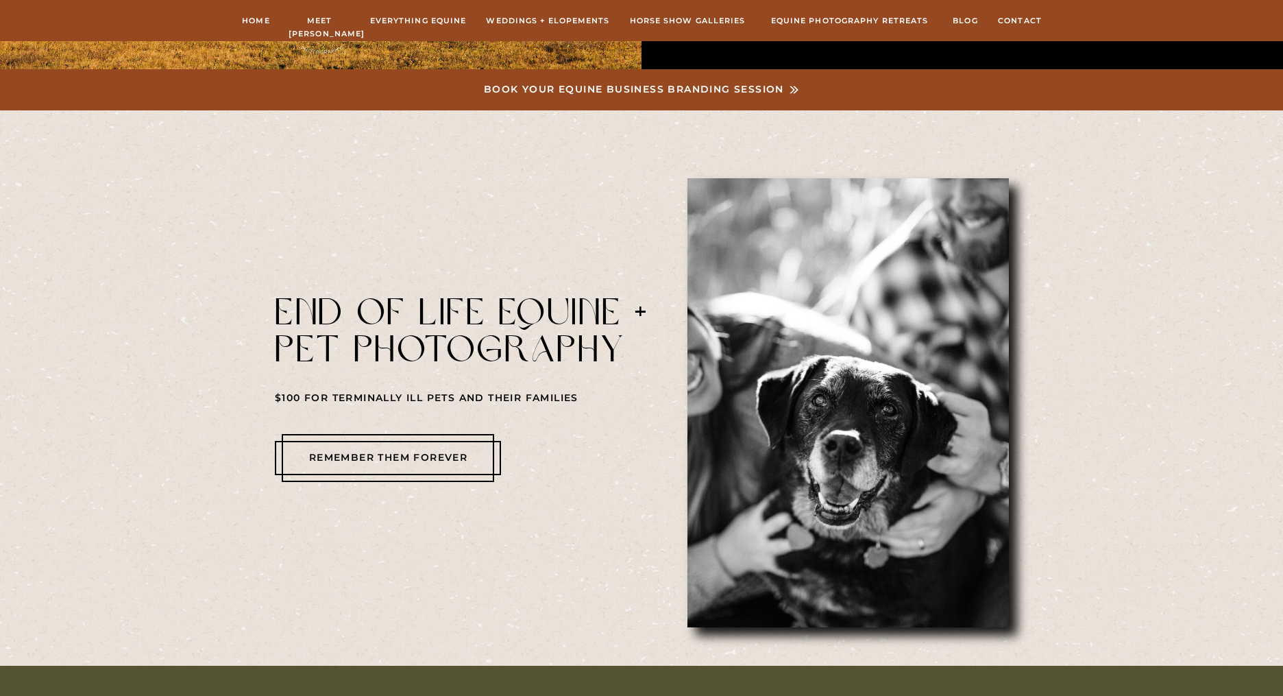
click at [419, 446] on div at bounding box center [388, 458] width 212 height 48
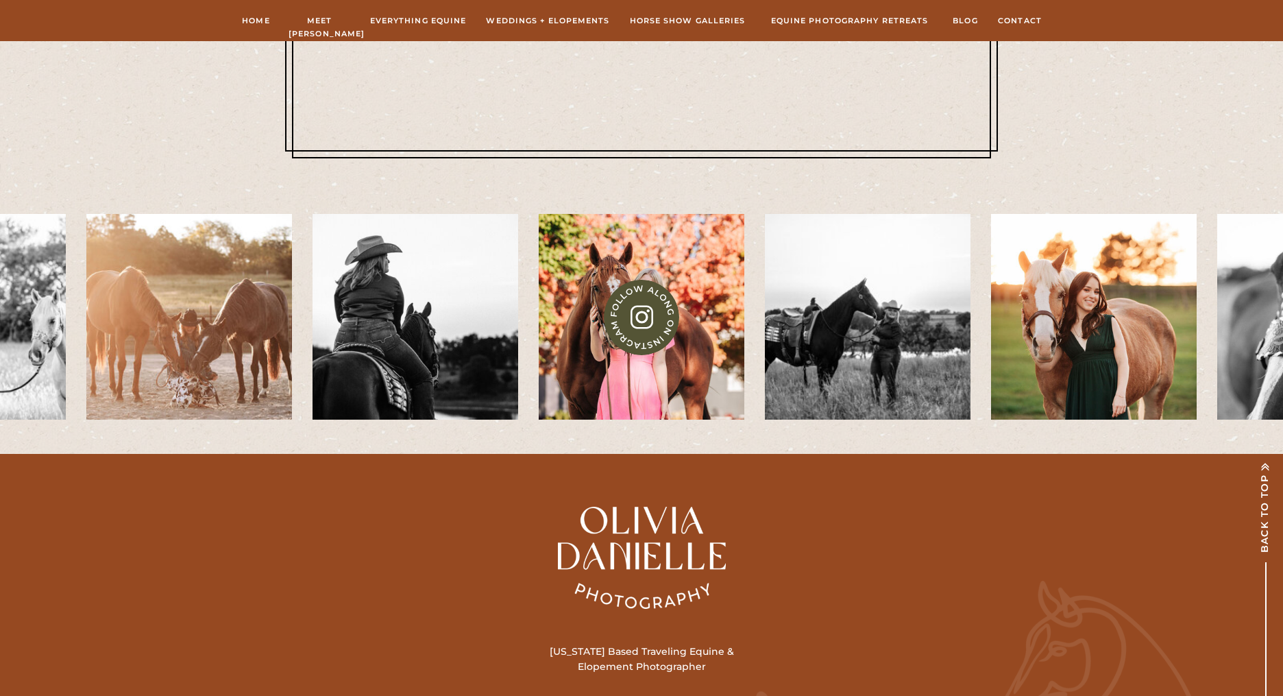
scroll to position [1752, 0]
